Goal: Task Accomplishment & Management: Manage account settings

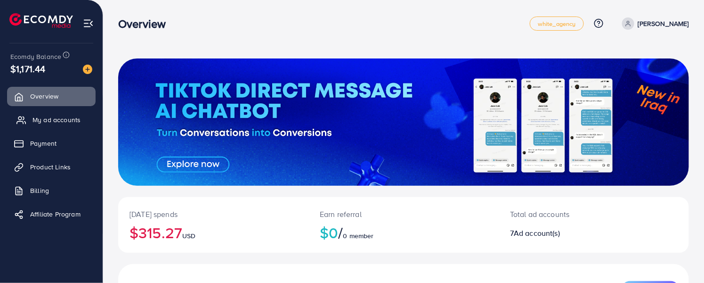
click at [74, 120] on span "My ad accounts" at bounding box center [57, 119] width 48 height 9
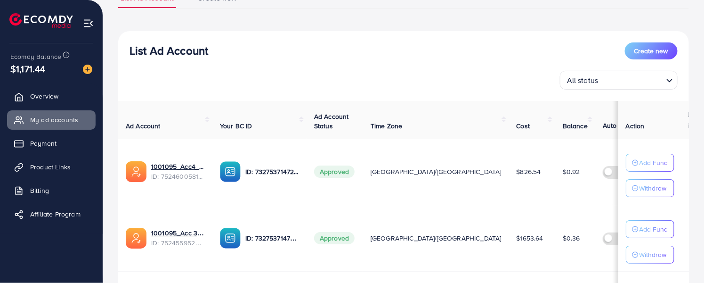
scroll to position [105, 0]
